Goal: Information Seeking & Learning: Compare options

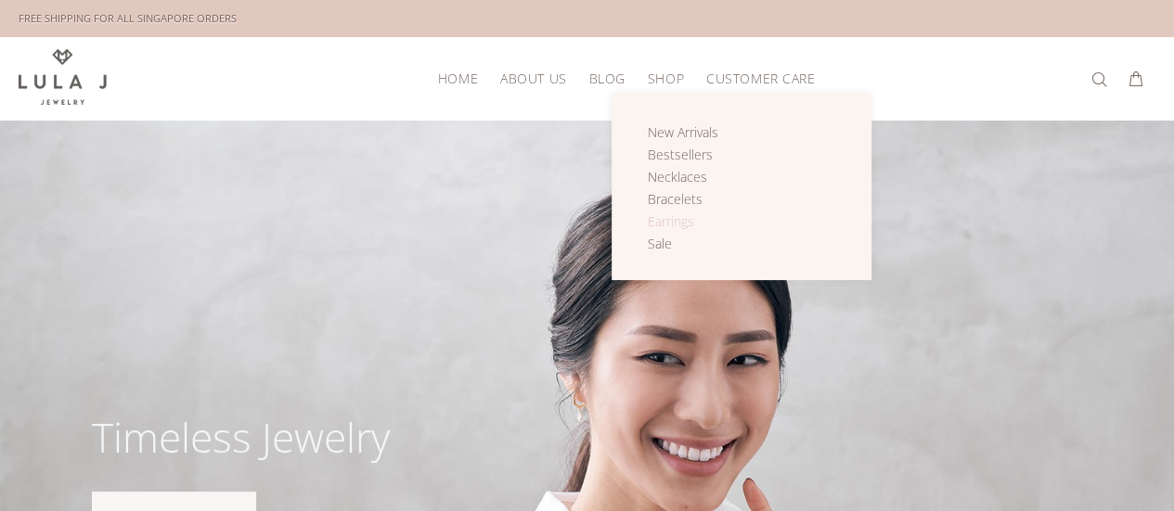
click at [665, 221] on span "Earrings" at bounding box center [671, 221] width 46 height 18
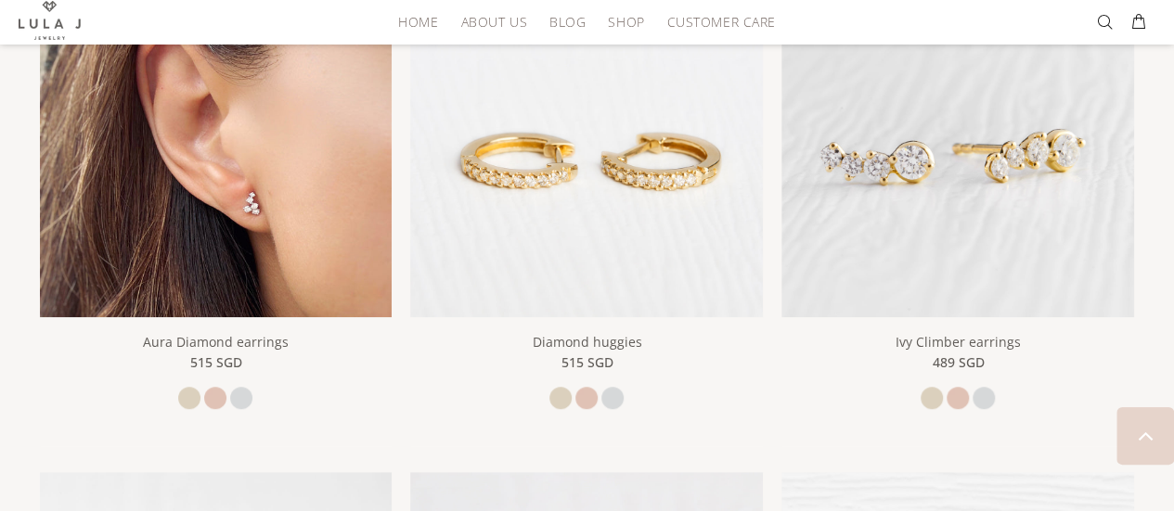
scroll to position [371, 0]
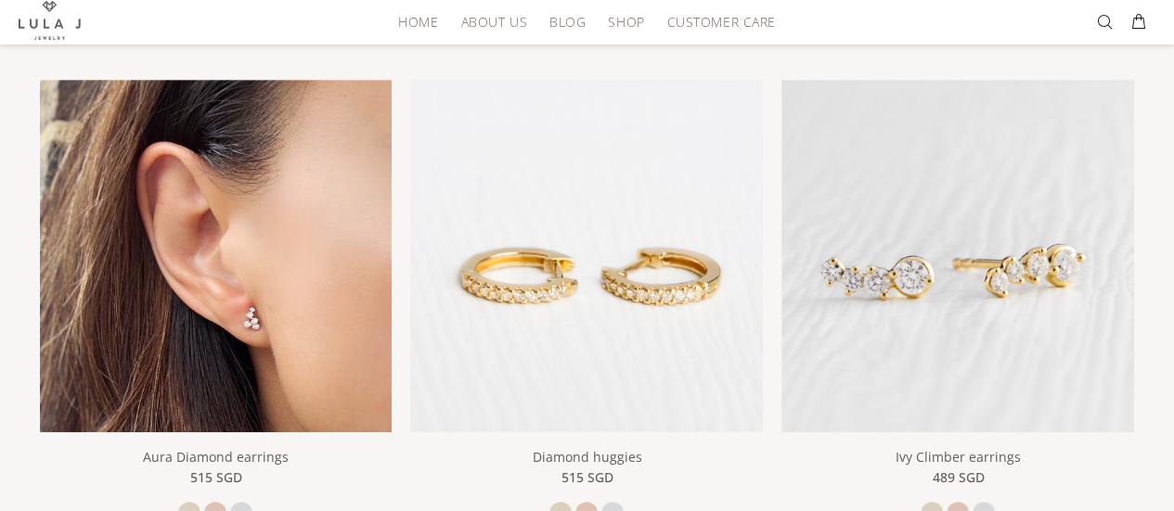
click at [237, 231] on img at bounding box center [216, 256] width 353 height 353
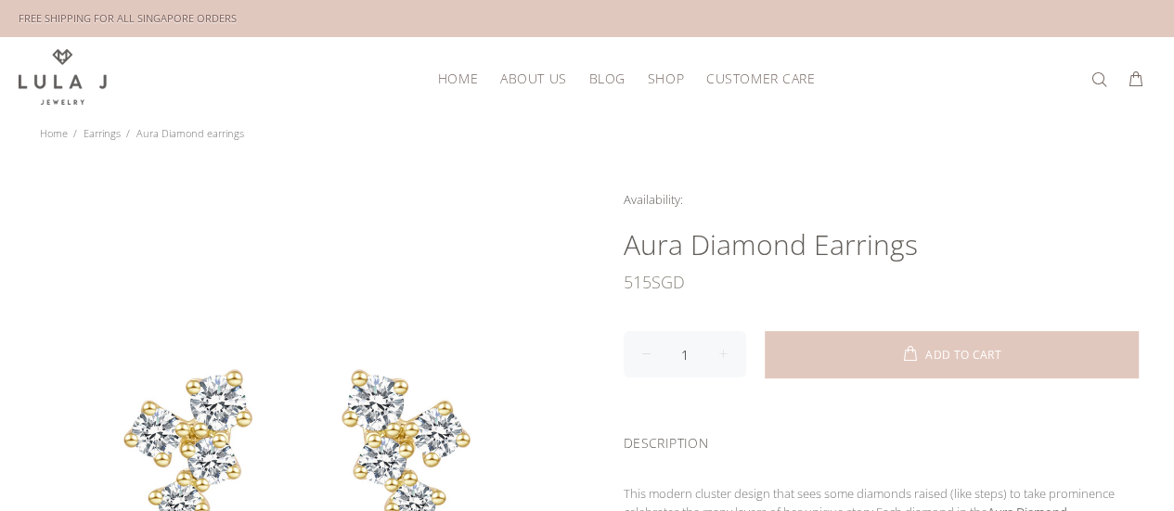
scroll to position [186, 0]
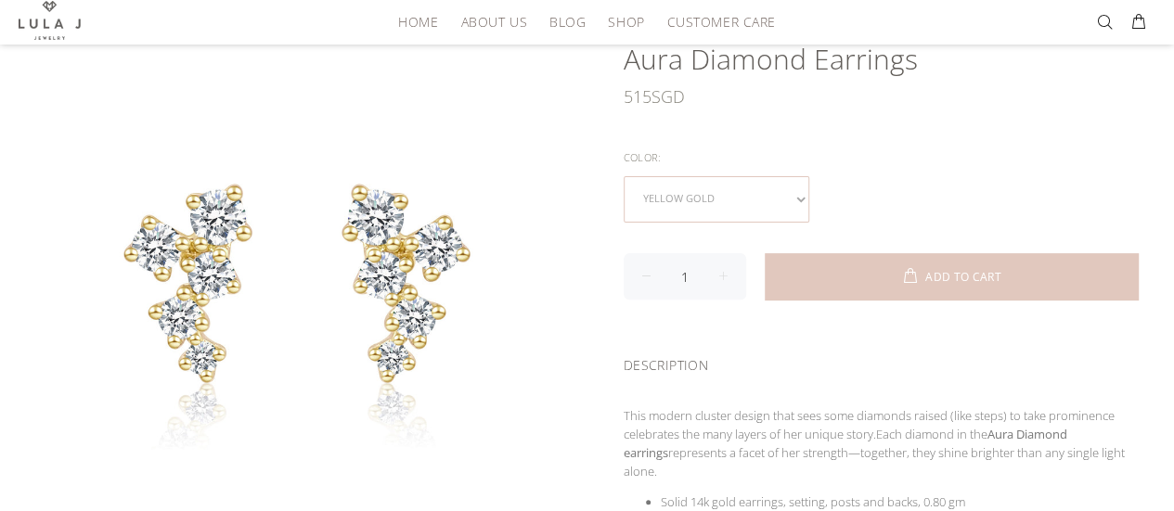
click at [742, 186] on select "yellow gold rose gold white gold" at bounding box center [716, 199] width 186 height 46
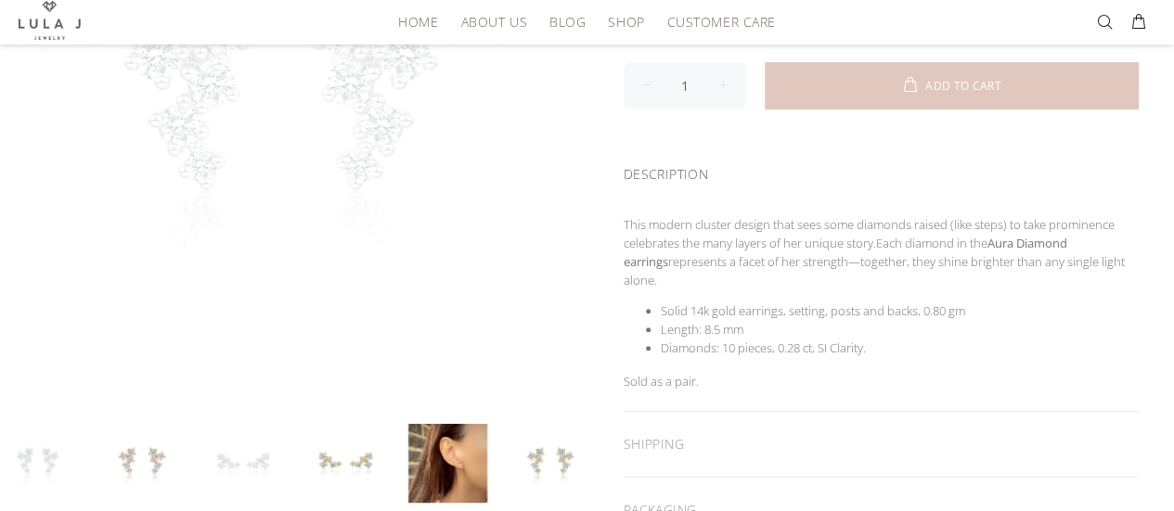
scroll to position [464, 0]
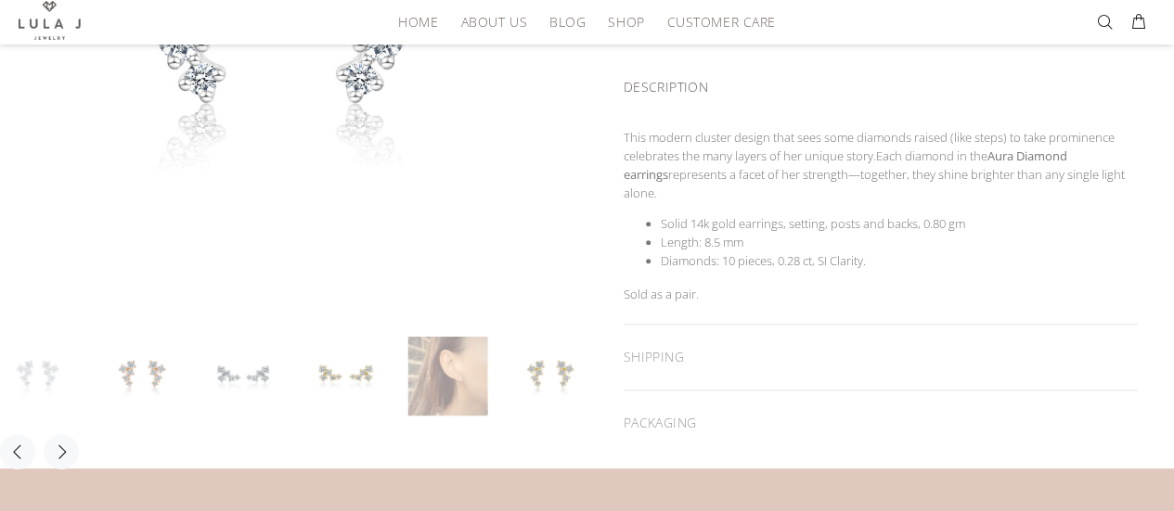
click at [442, 382] on link at bounding box center [447, 376] width 79 height 79
click at [264, 381] on link at bounding box center [243, 376] width 79 height 79
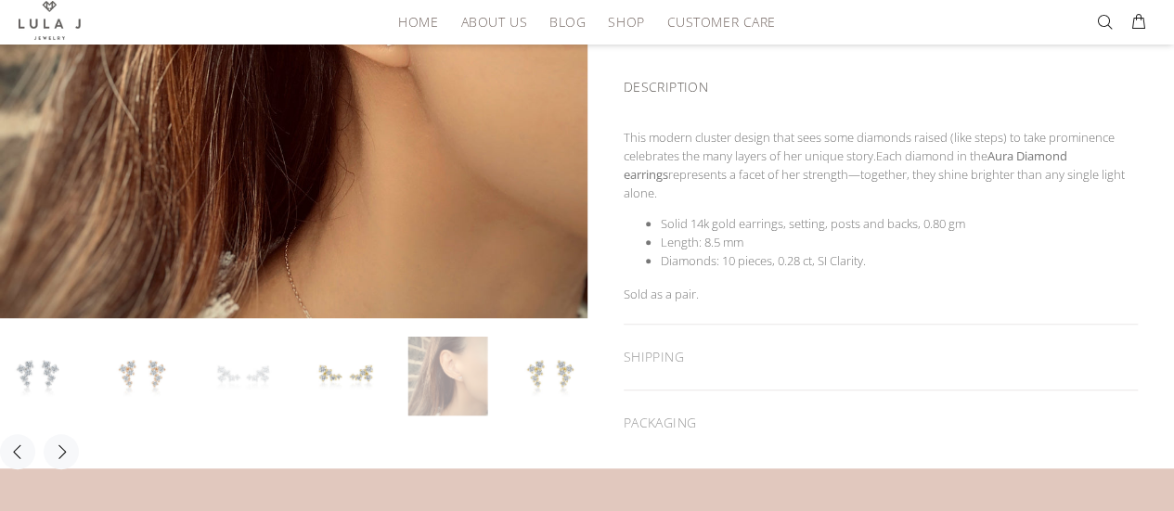
click at [445, 376] on link at bounding box center [447, 376] width 79 height 79
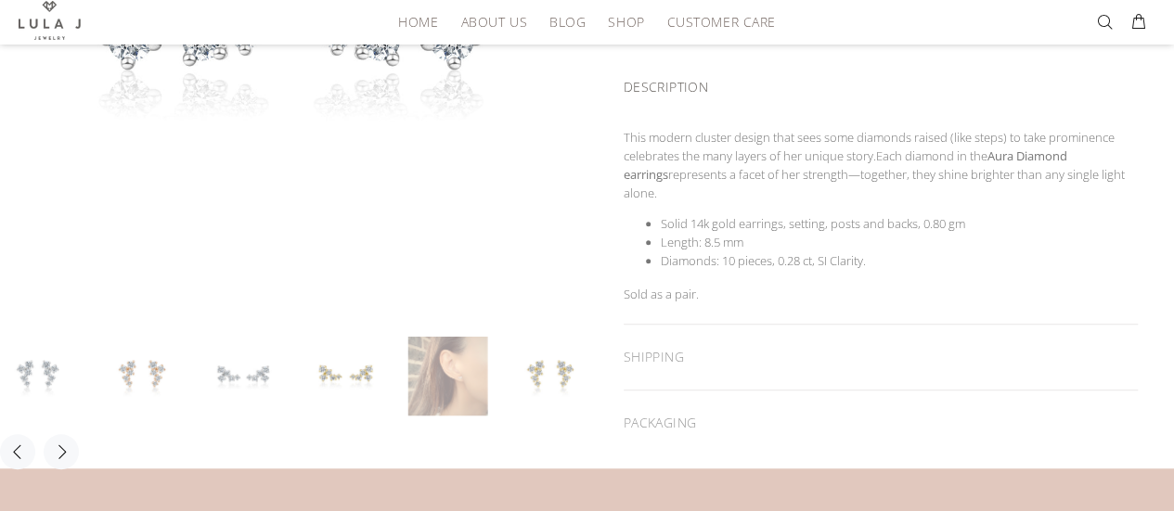
click at [460, 373] on link at bounding box center [447, 376] width 79 height 79
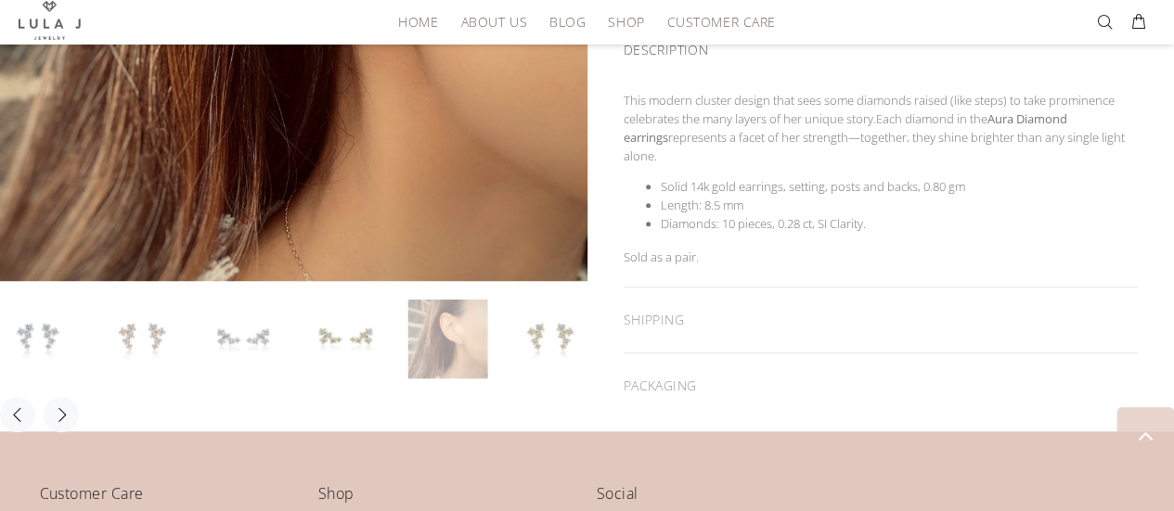
scroll to position [557, 0]
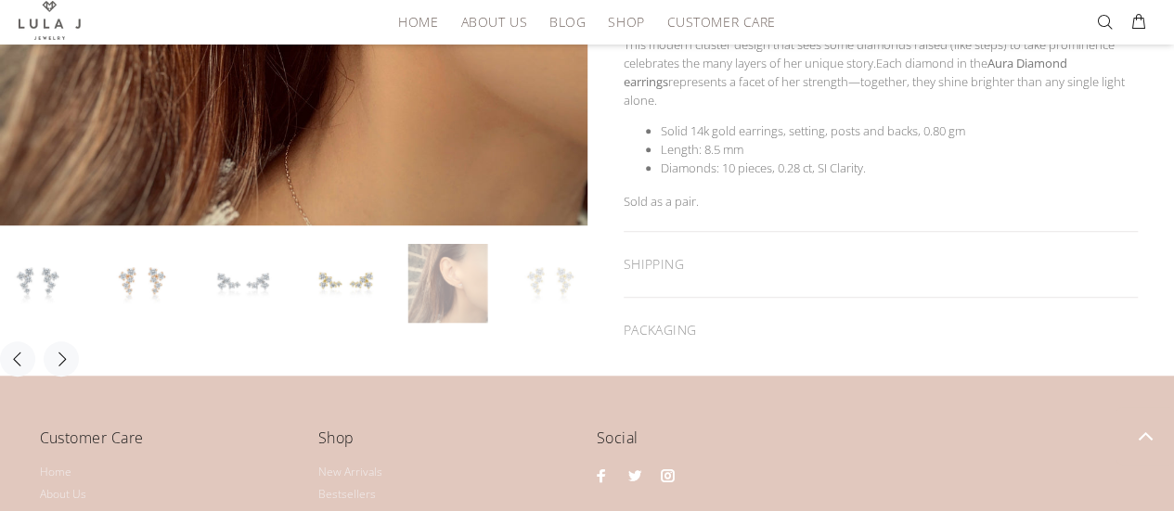
click at [537, 281] on link at bounding box center [549, 283] width 79 height 79
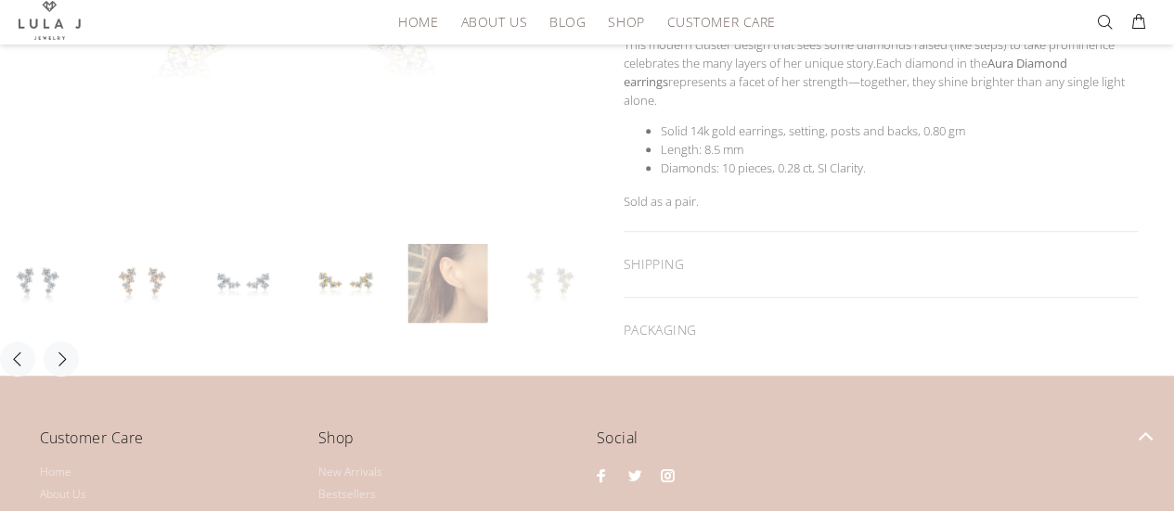
click at [466, 276] on link at bounding box center [447, 283] width 79 height 79
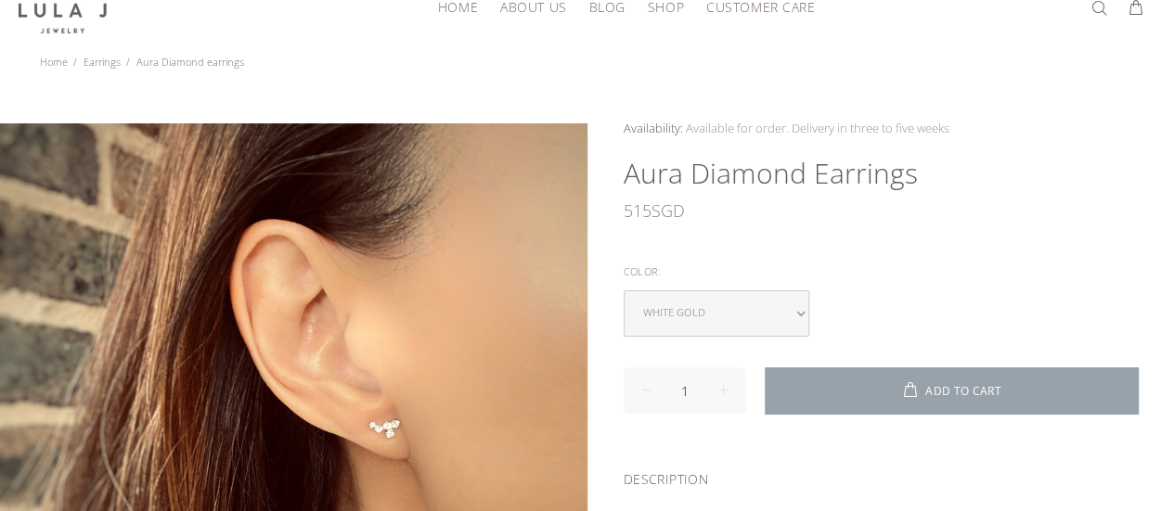
scroll to position [0, 0]
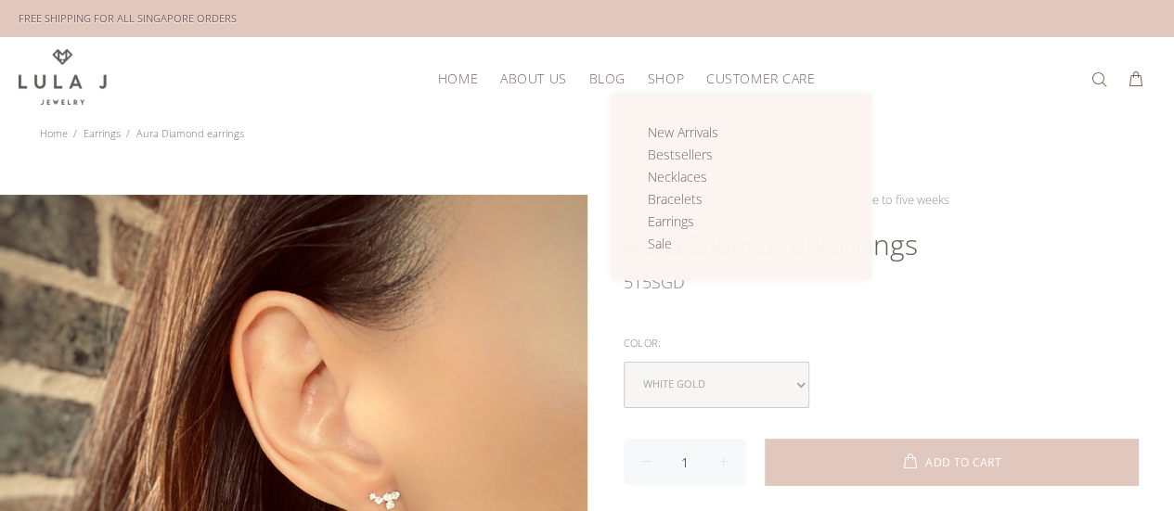
click at [648, 75] on span "Shop" at bounding box center [666, 78] width 36 height 14
click at [670, 220] on span "Earrings" at bounding box center [671, 221] width 46 height 18
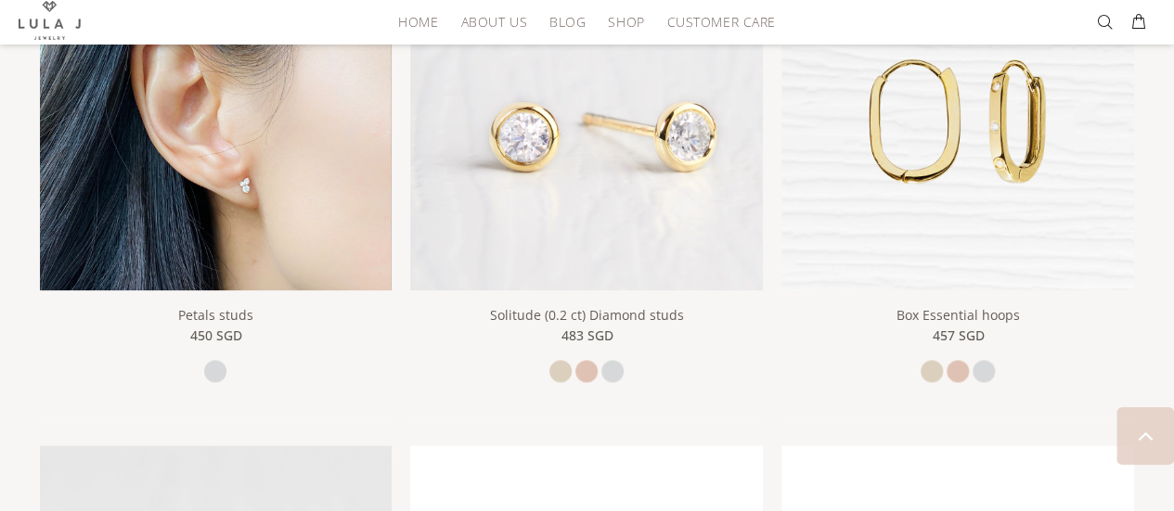
scroll to position [1020, 0]
click at [263, 155] on img at bounding box center [216, 114] width 353 height 353
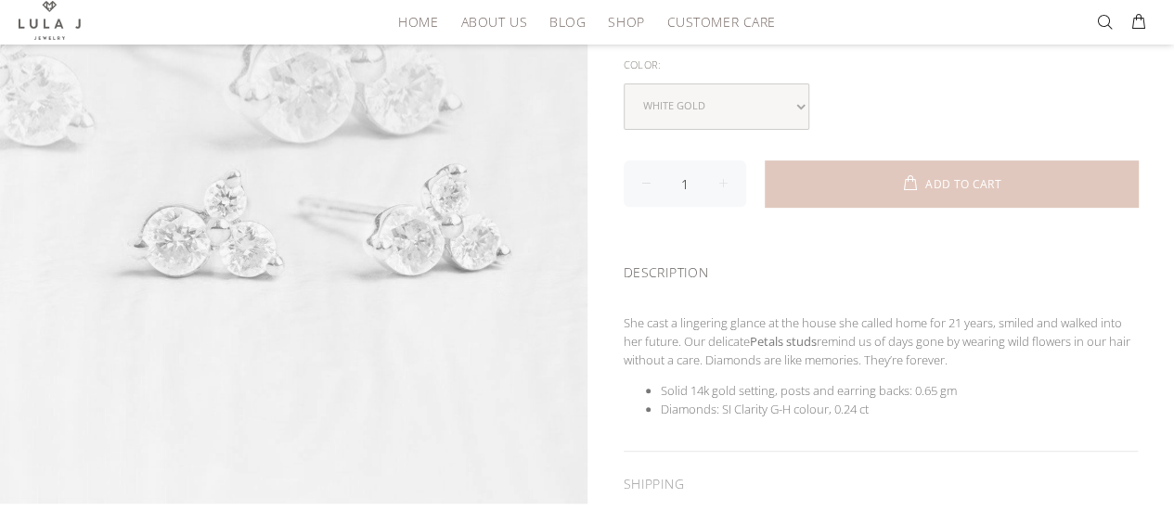
scroll to position [557, 0]
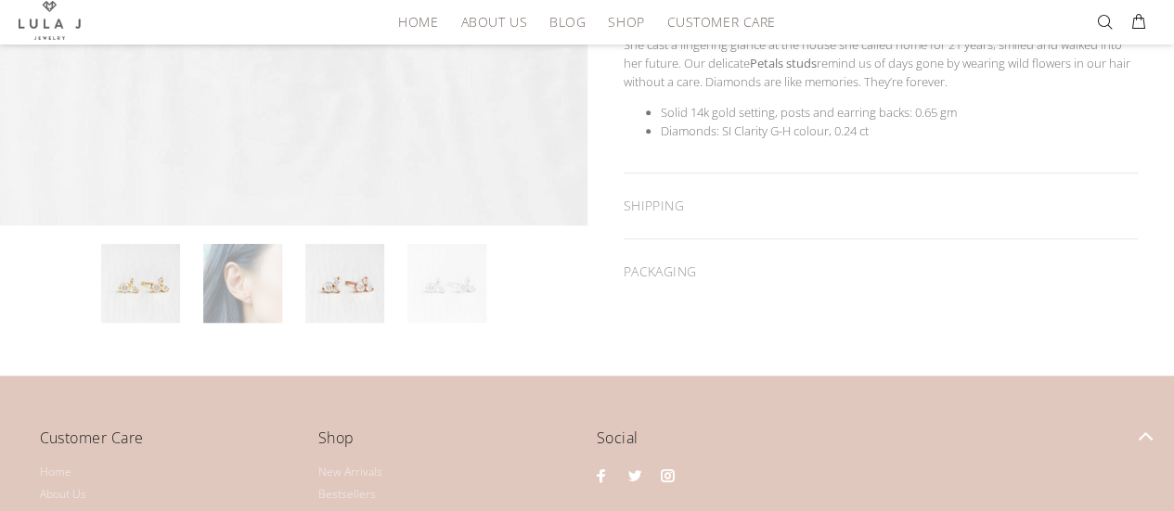
click at [237, 267] on link at bounding box center [242, 283] width 79 height 79
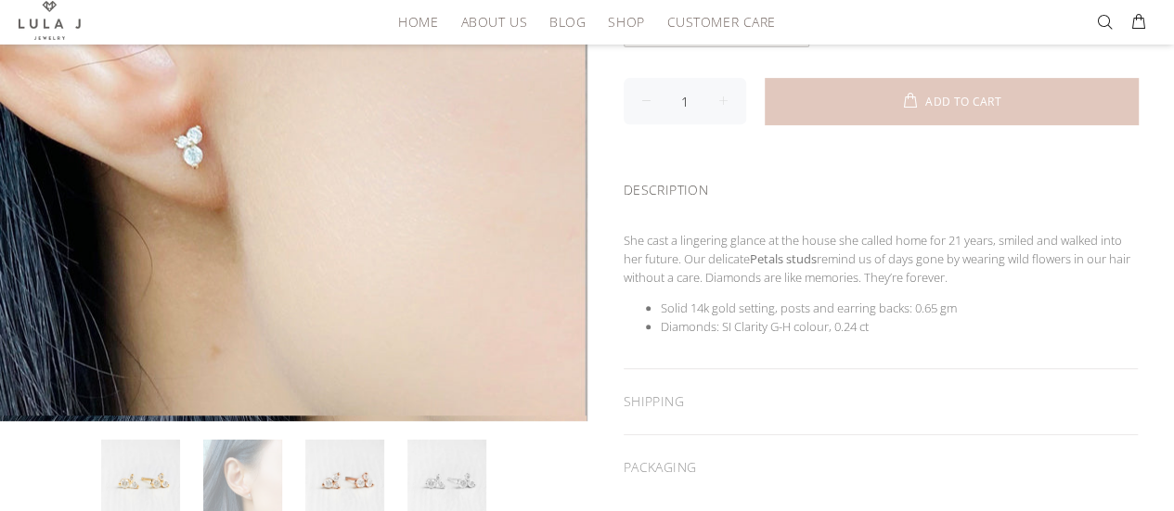
scroll to position [464, 0]
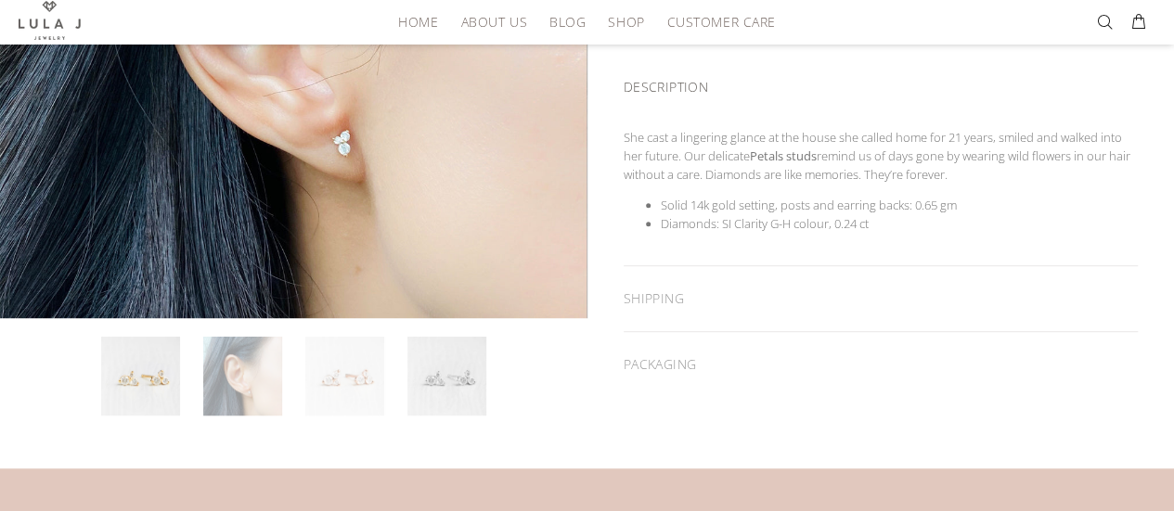
click at [327, 370] on link at bounding box center [344, 376] width 79 height 79
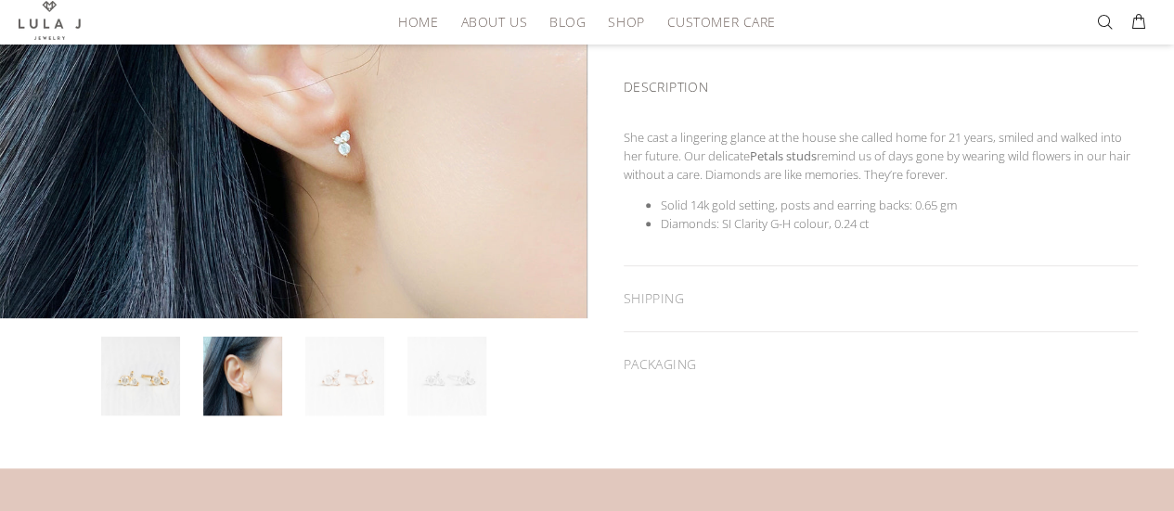
click at [454, 379] on link at bounding box center [446, 376] width 79 height 79
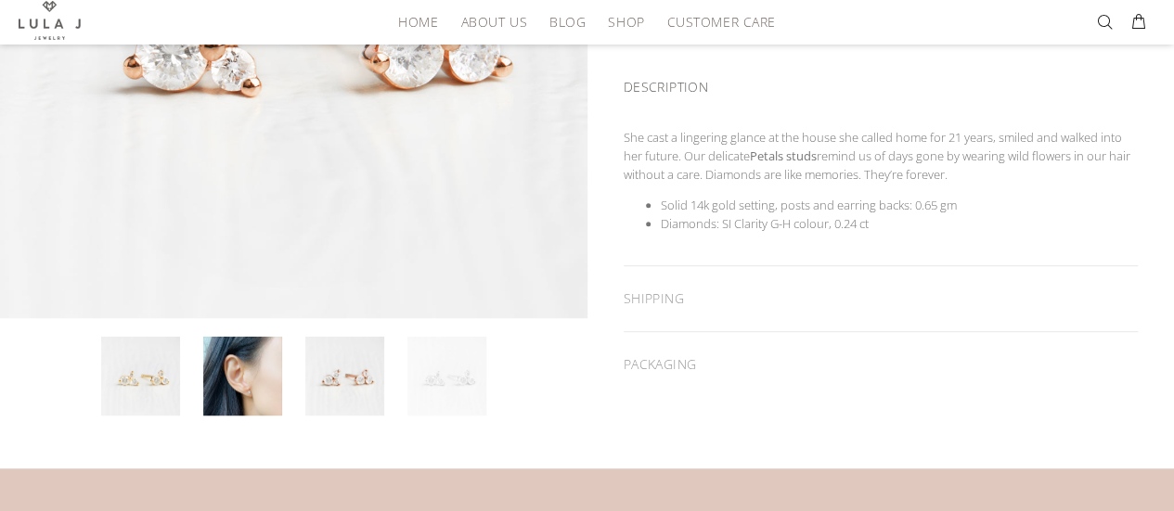
scroll to position [93, 0]
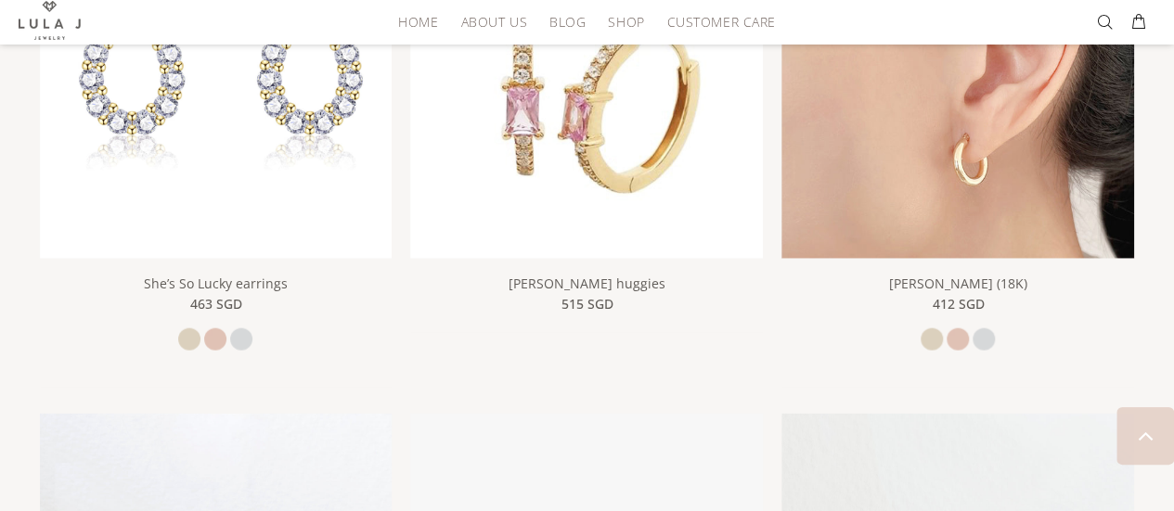
scroll to position [2134, 0]
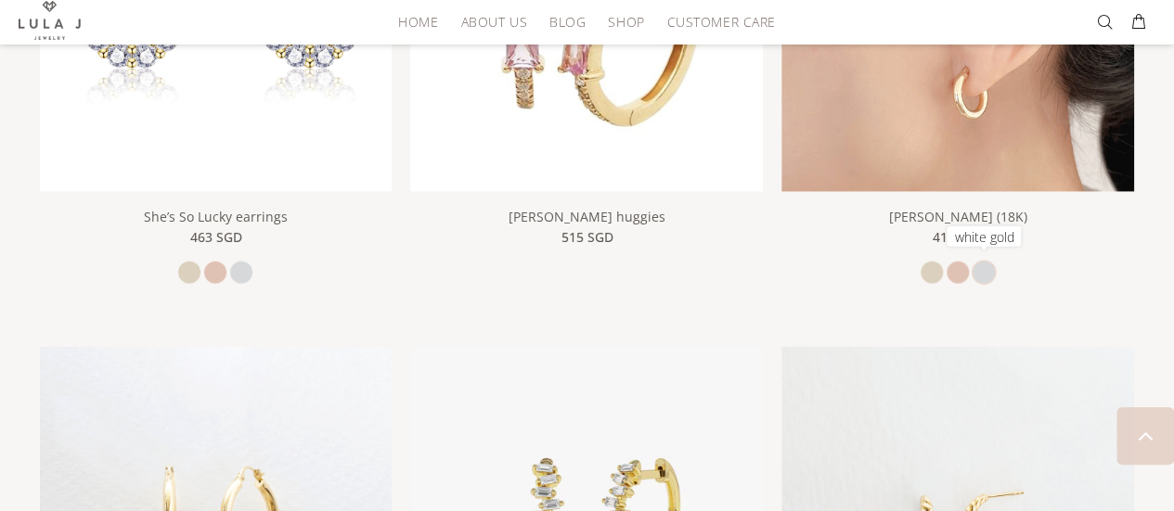
click at [982, 263] on link at bounding box center [983, 273] width 22 height 22
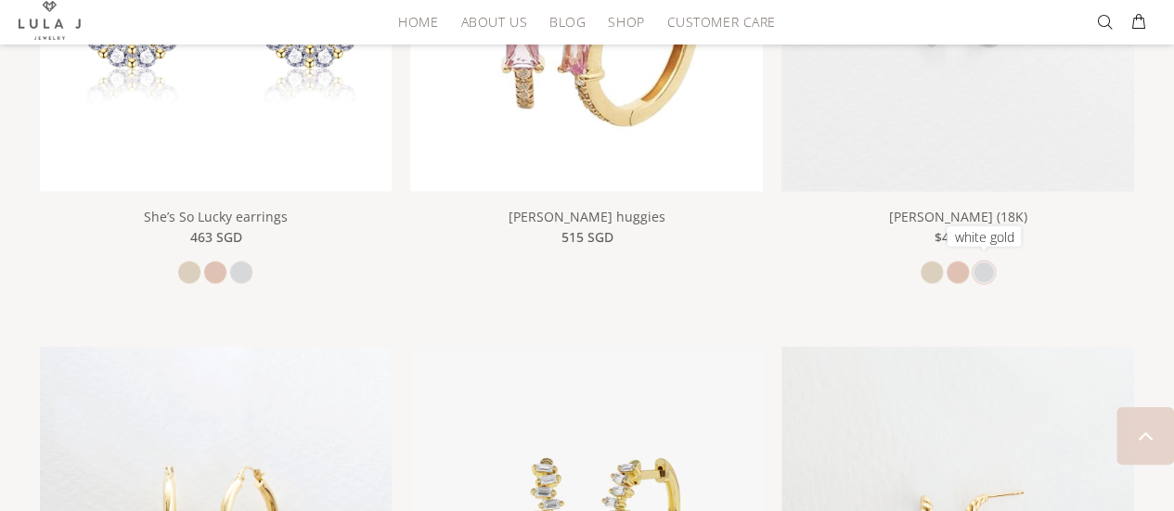
click at [978, 271] on link at bounding box center [983, 273] width 22 height 22
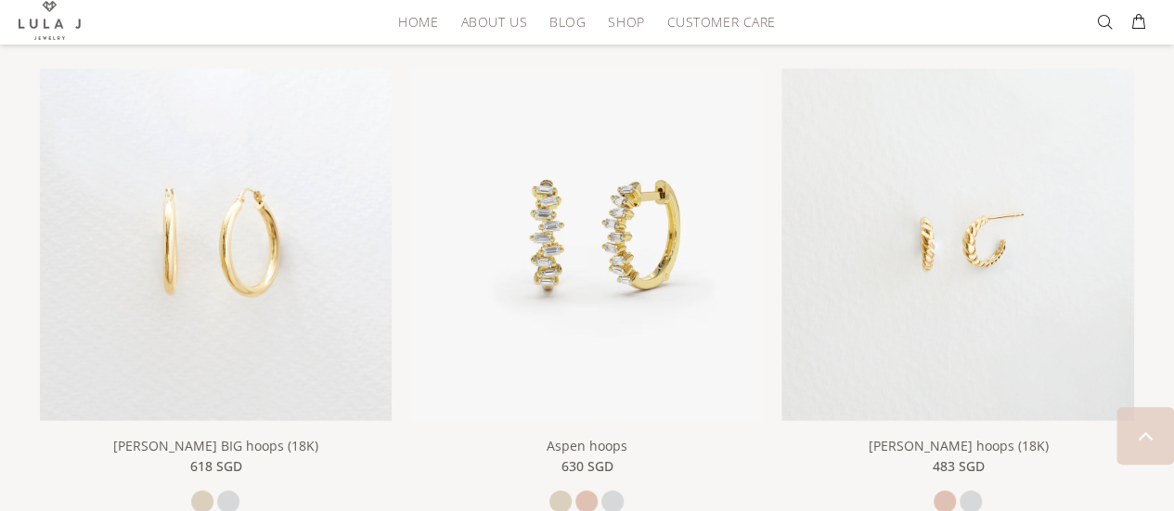
scroll to position [2041, 0]
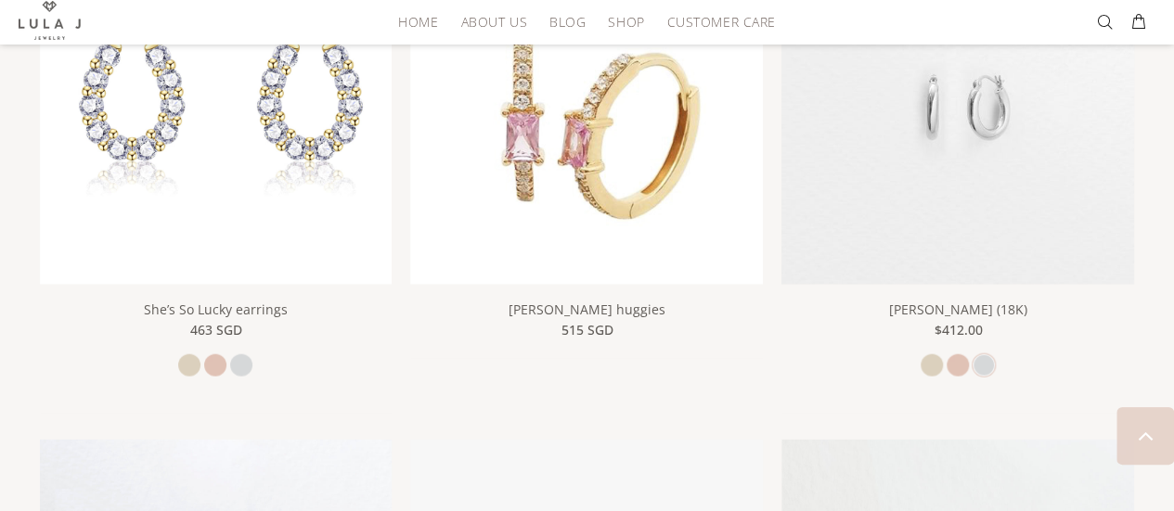
click at [990, 196] on img at bounding box center [957, 108] width 353 height 353
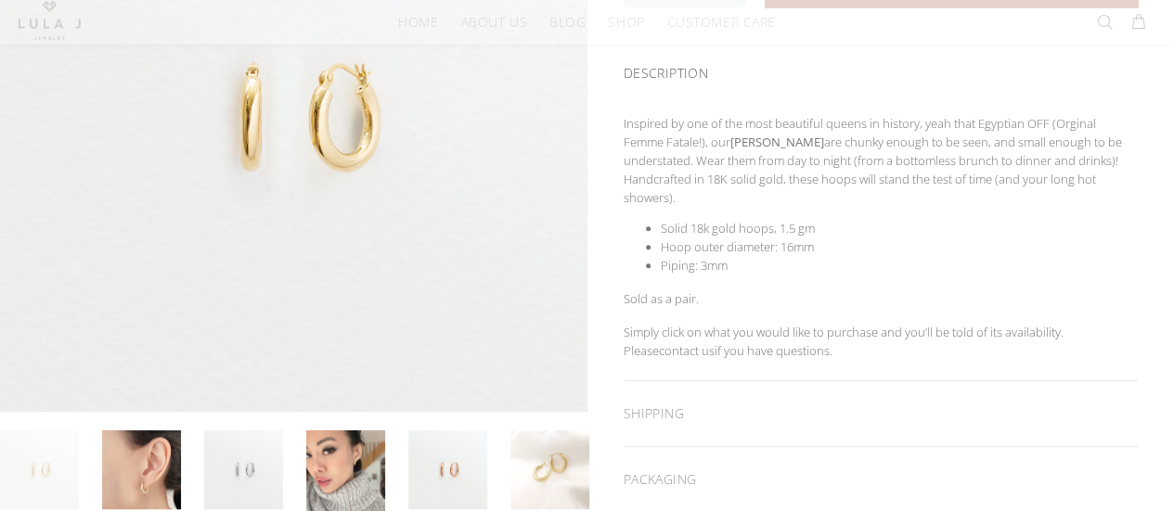
scroll to position [371, 0]
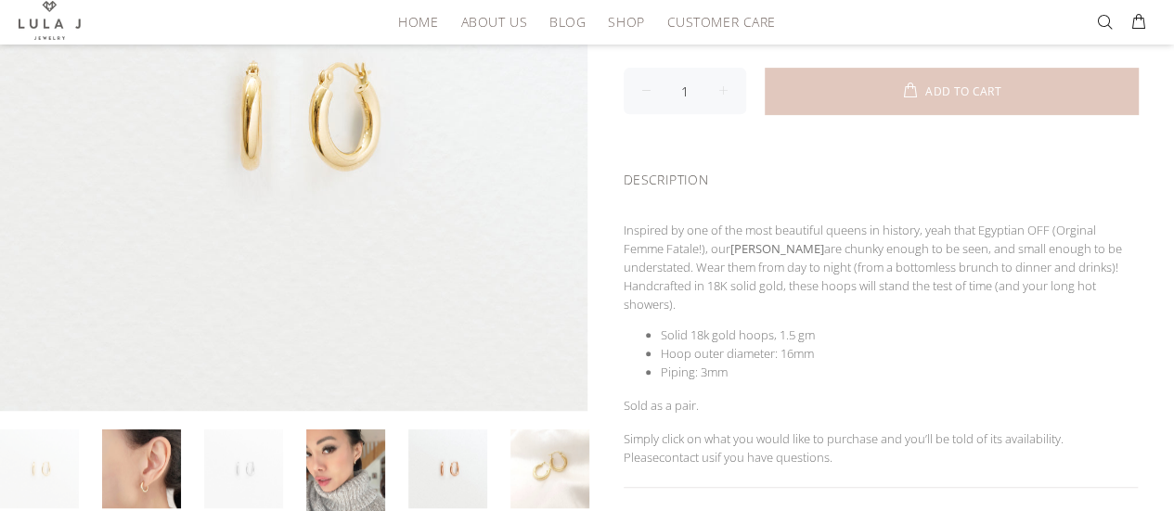
click at [253, 453] on link at bounding box center [243, 469] width 79 height 79
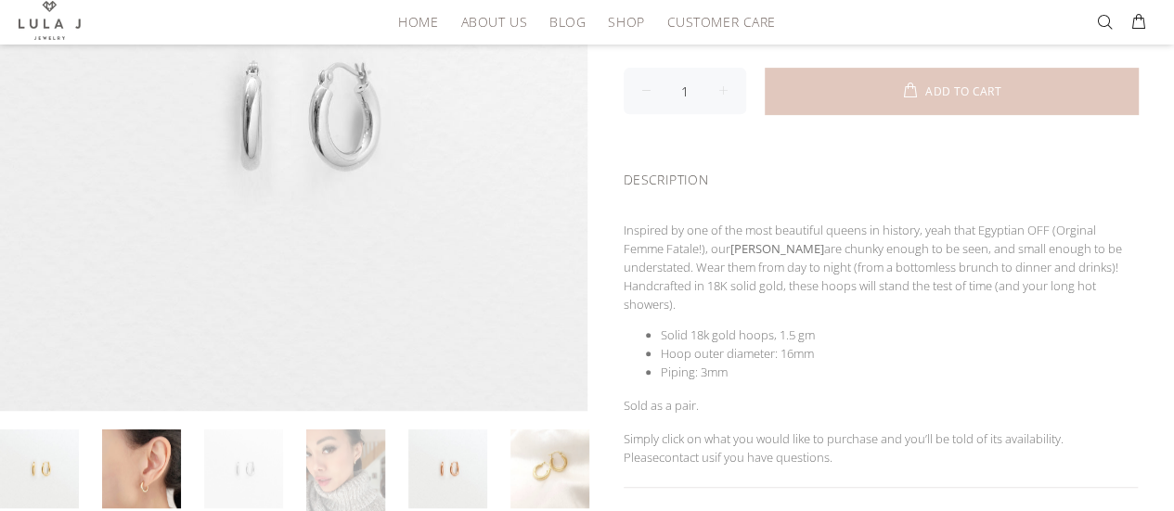
click at [358, 459] on link at bounding box center [345, 478] width 79 height 97
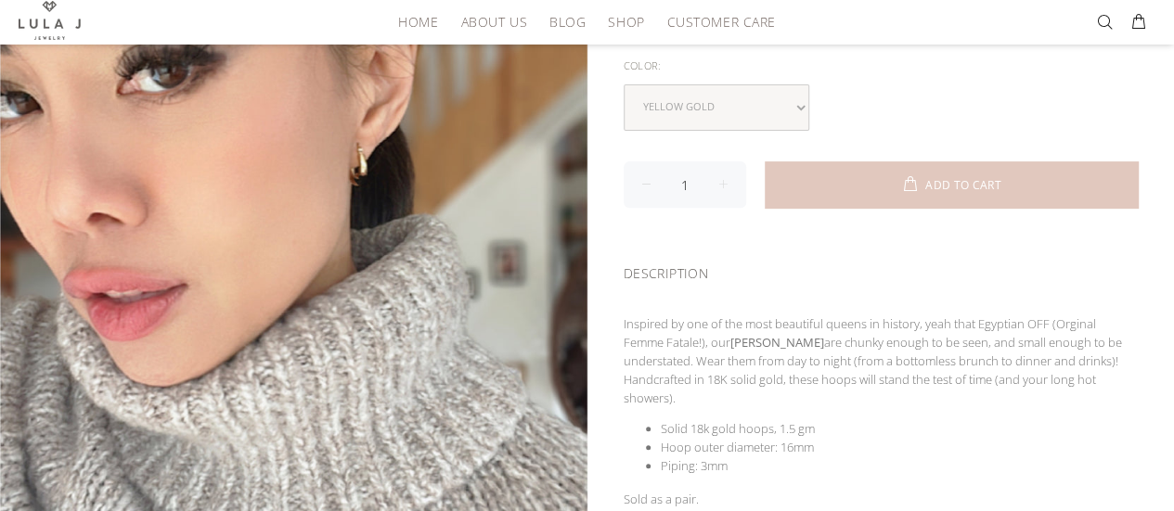
scroll to position [186, 0]
